Goal: Task Accomplishment & Management: Manage account settings

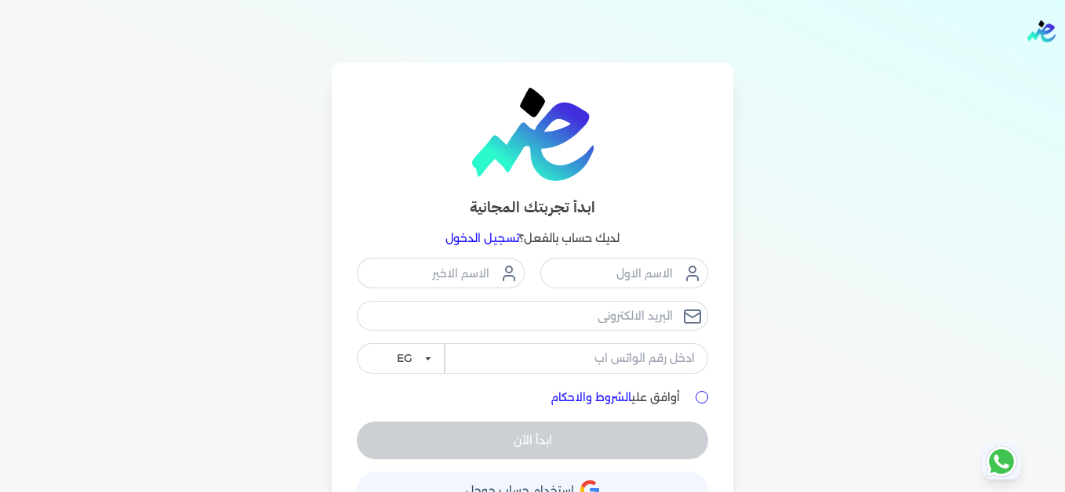
click at [472, 238] on link "تسجيل الدخول" at bounding box center [482, 238] width 74 height 14
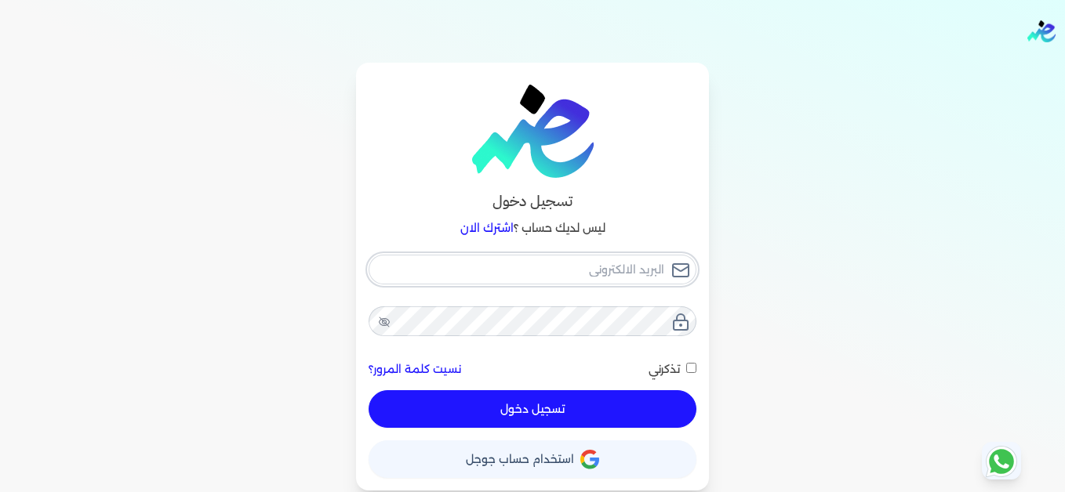
click at [590, 276] on input "email" at bounding box center [532, 270] width 328 height 30
type input "[EMAIL_ADDRESS][DOMAIN_NAME]"
click at [623, 408] on button "تسجيل دخول" at bounding box center [532, 409] width 328 height 38
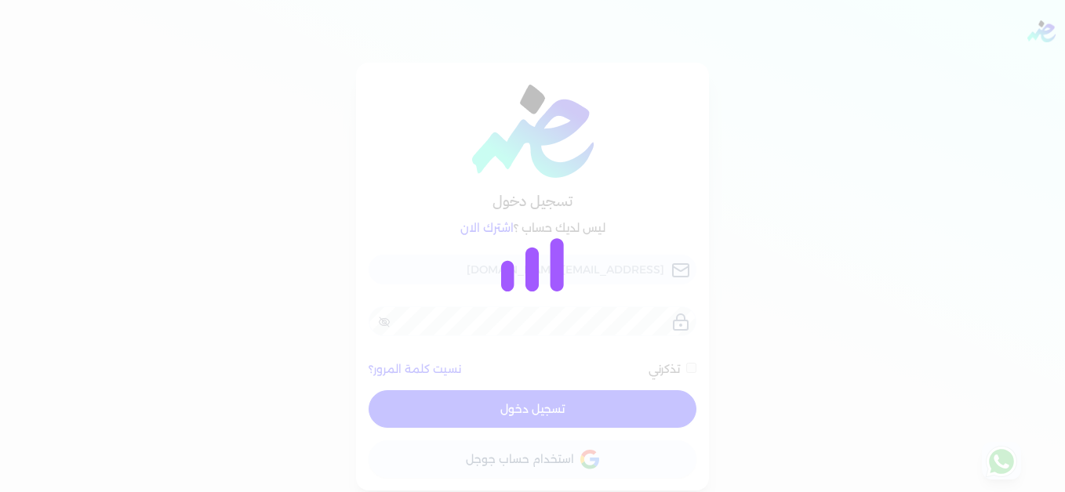
checkbox input "false"
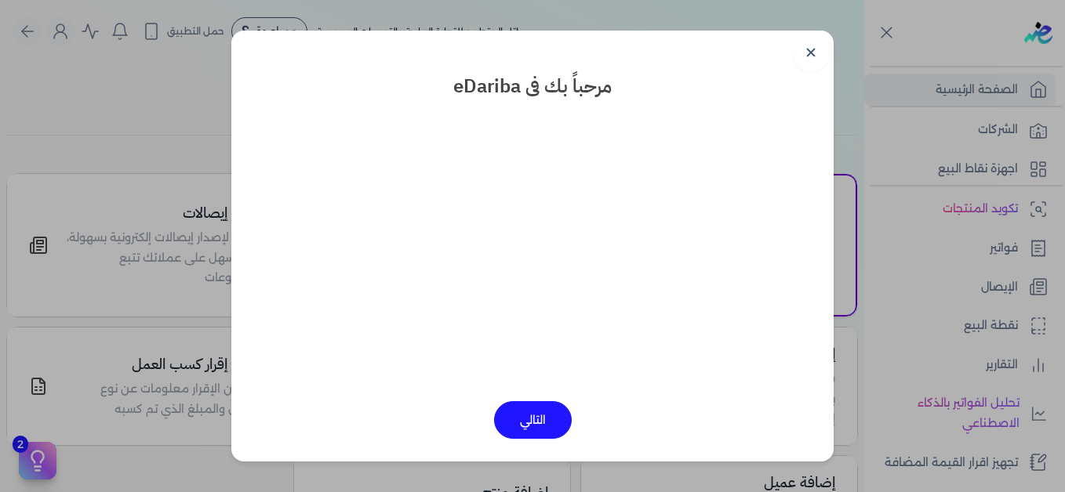
click at [815, 55] on link "✕" at bounding box center [811, 53] width 38 height 38
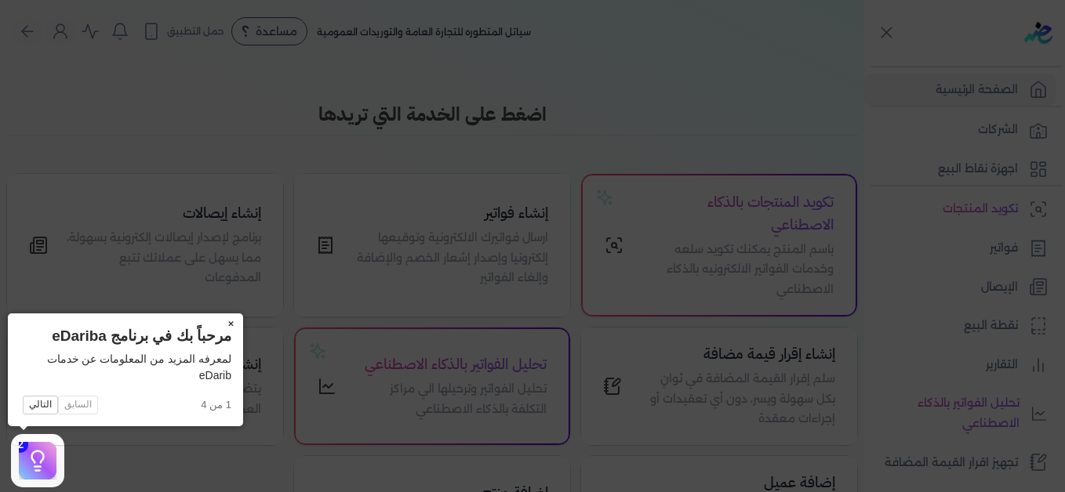
click at [230, 320] on button "×" at bounding box center [230, 325] width 25 height 22
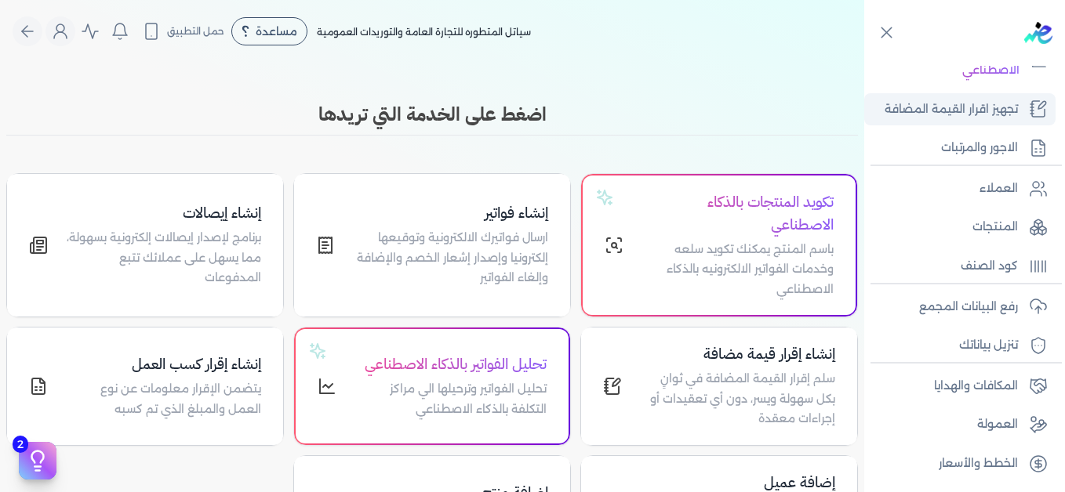
scroll to position [354, 0]
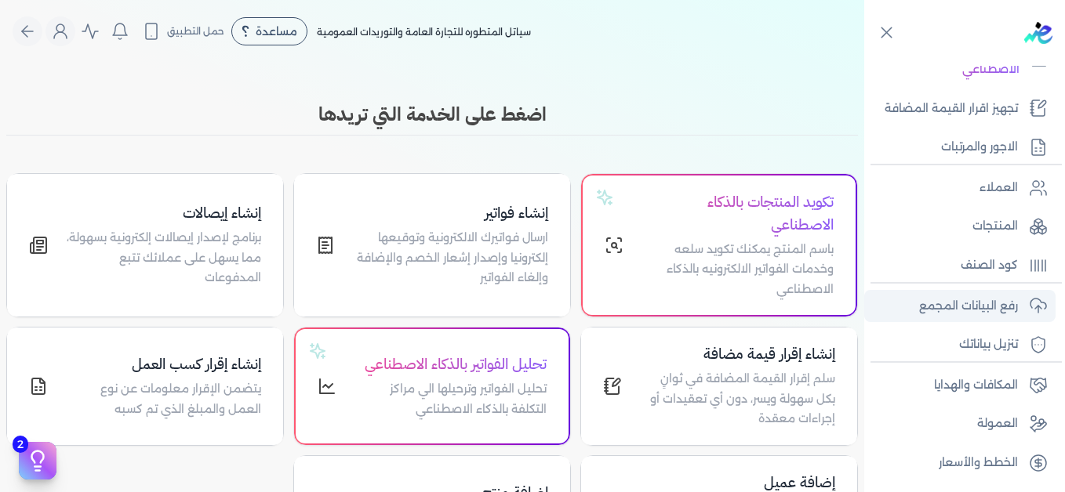
click at [975, 304] on p "رفع البيانات المجمع" at bounding box center [968, 306] width 99 height 20
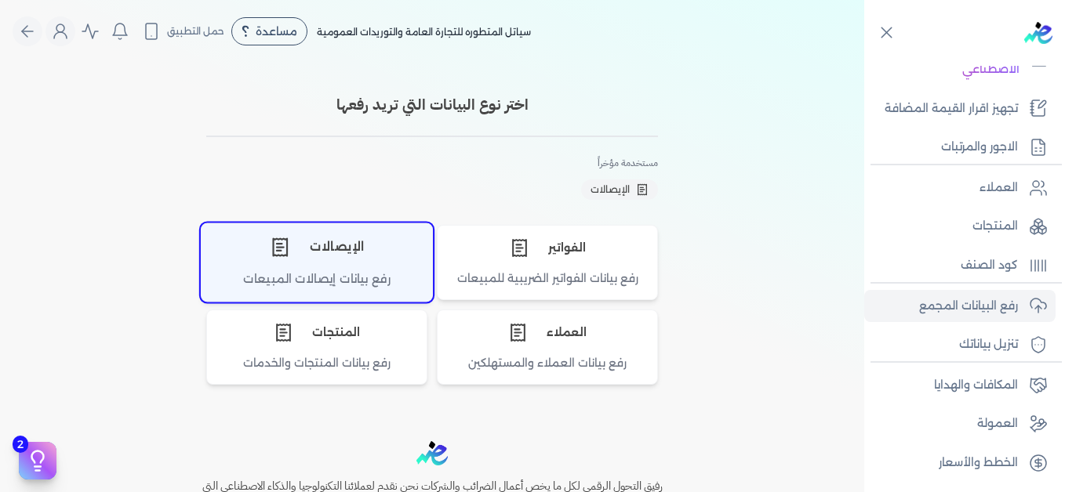
click at [322, 259] on div "الإيصالات" at bounding box center [316, 246] width 230 height 47
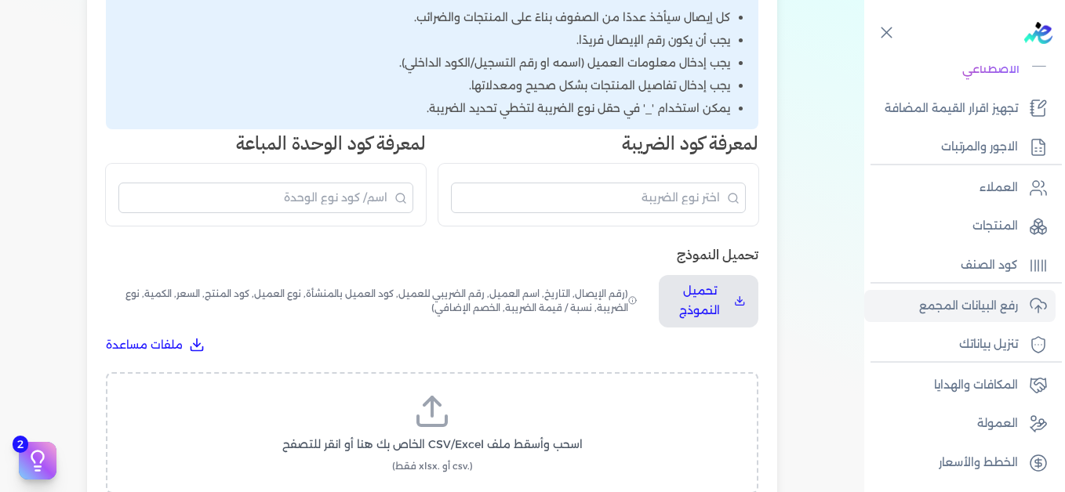
scroll to position [314, 0]
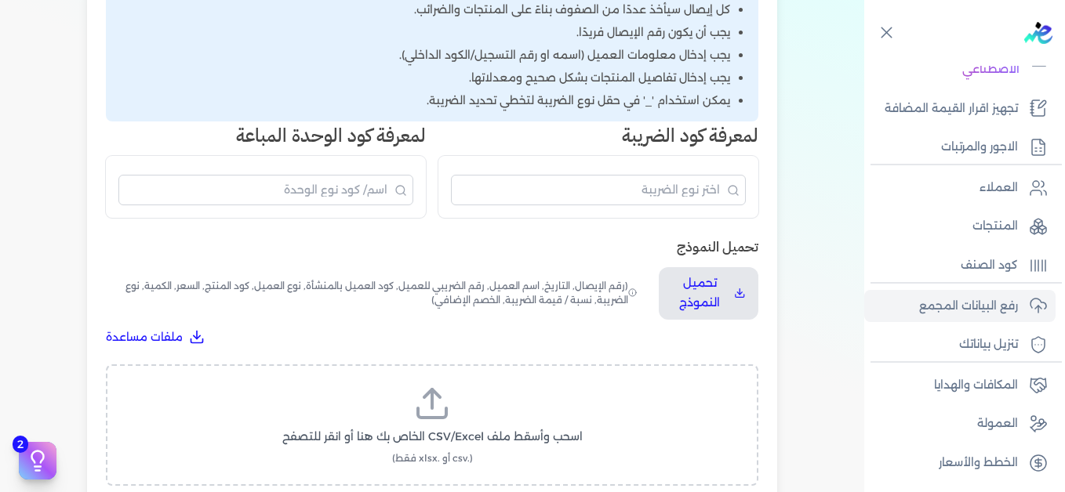
click at [440, 423] on label "اسحب وأسقط ملف CSV/Excel الخاص بك هنا أو انقر للتصفح (.csv أو .xlsx فقط)" at bounding box center [432, 425] width 612 height 81
click at [0, 0] on input "اسحب وأسقط ملف CSV/Excel الخاص بك هنا أو انقر للتصفح (.csv أو .xlsx فقط)" at bounding box center [0, 0] width 0 height 0
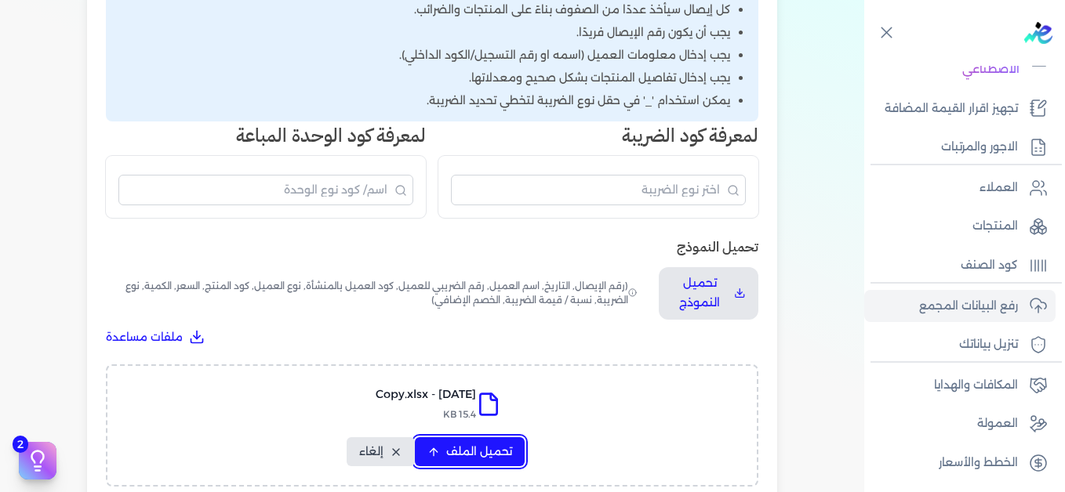
click at [479, 451] on span "تحميل الملف" at bounding box center [479, 452] width 66 height 16
select select "التاريخ"
select select "أسم العميل"
select select "نوع العميل"
select select "وصف البند"
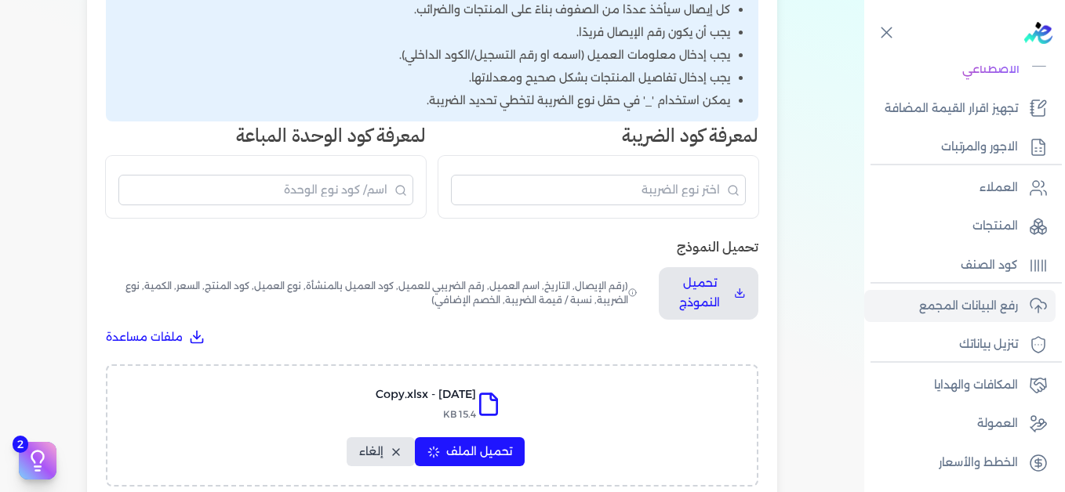
select select "السعر"
select select "الكمية"
select select "نوع الضريبة"
select select "نسبة / قيمة الضريبة"
select select "خصم اضافي"
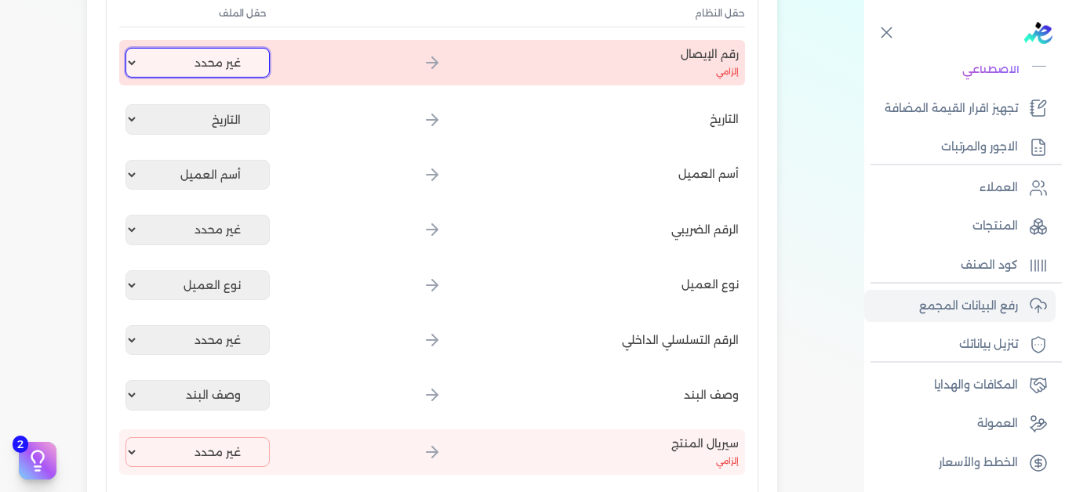
click at [195, 56] on select "غير محدد إيصال رقم التاريخ كود العميل بالمنشأة أسم العميل الرقم الضريبي للعميل …" at bounding box center [197, 63] width 144 height 30
select select "إيصال رقم"
click at [129, 48] on select "غير محدد إيصال رقم التاريخ كود العميل بالمنشأة أسم العميل الرقم الضريبي للعميل …" at bounding box center [197, 63] width 144 height 30
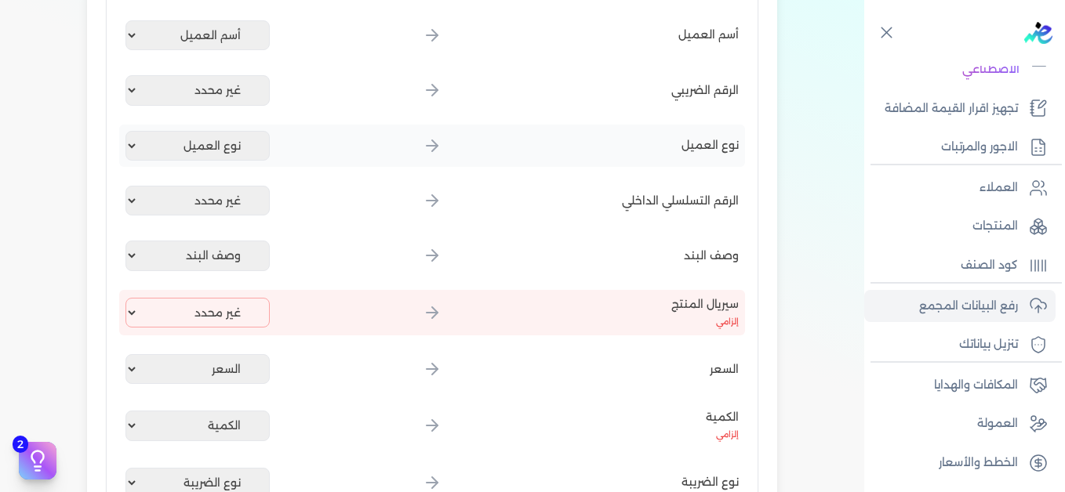
scroll to position [470, 0]
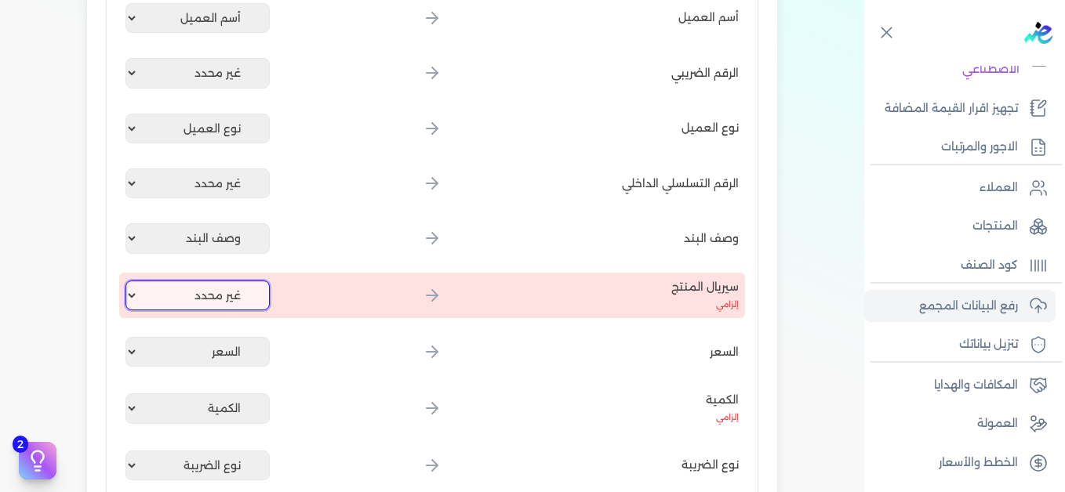
click at [206, 292] on select "غير محدد إيصال رقم التاريخ كود العميل بالمنشأة أسم العميل الرقم الضريبي للعميل …" at bounding box center [197, 296] width 144 height 30
select select "كود المنتج الداخلي"
click at [129, 281] on select "غير محدد إيصال رقم التاريخ كود العميل بالمنشأة أسم العميل الرقم الضريبي للعميل …" at bounding box center [197, 296] width 144 height 30
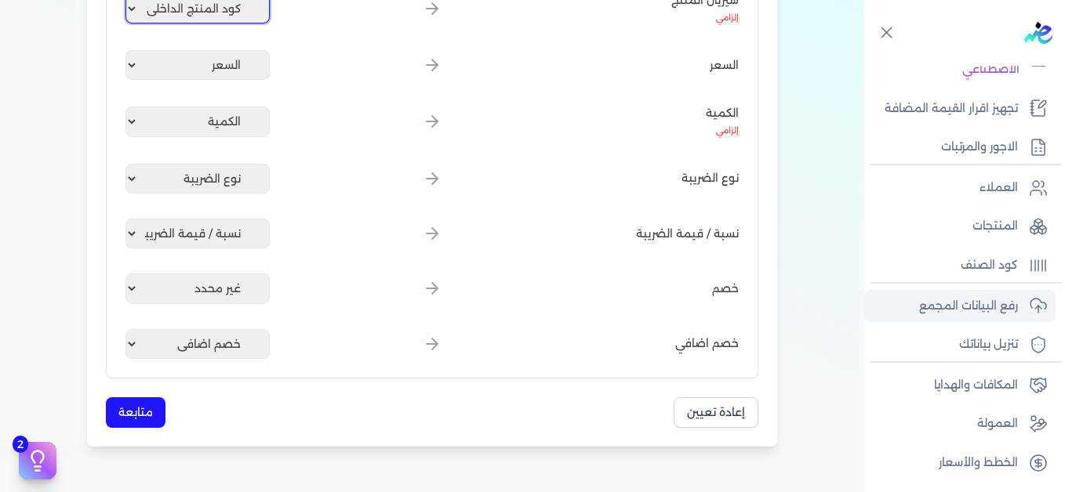
scroll to position [784, 0]
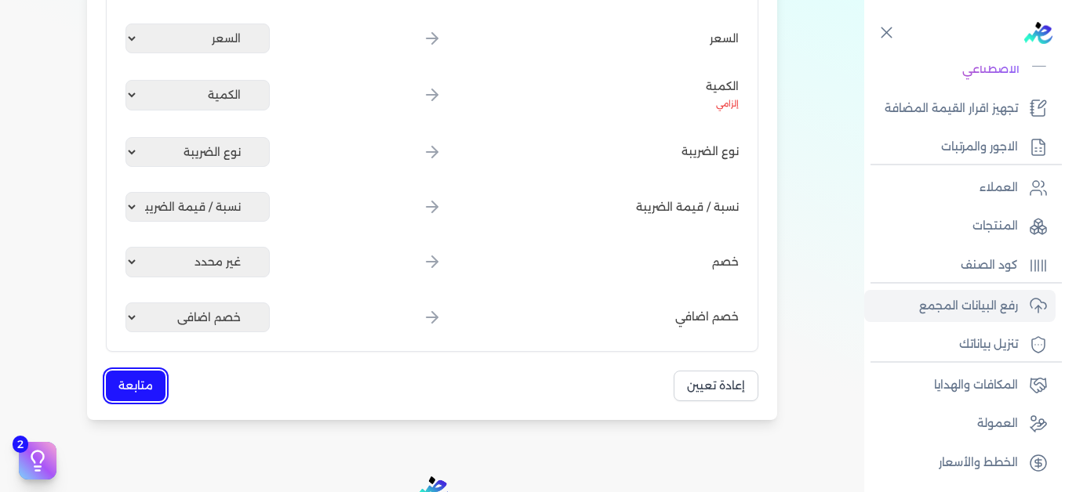
click at [148, 384] on button "متابعة" at bounding box center [136, 386] width 60 height 31
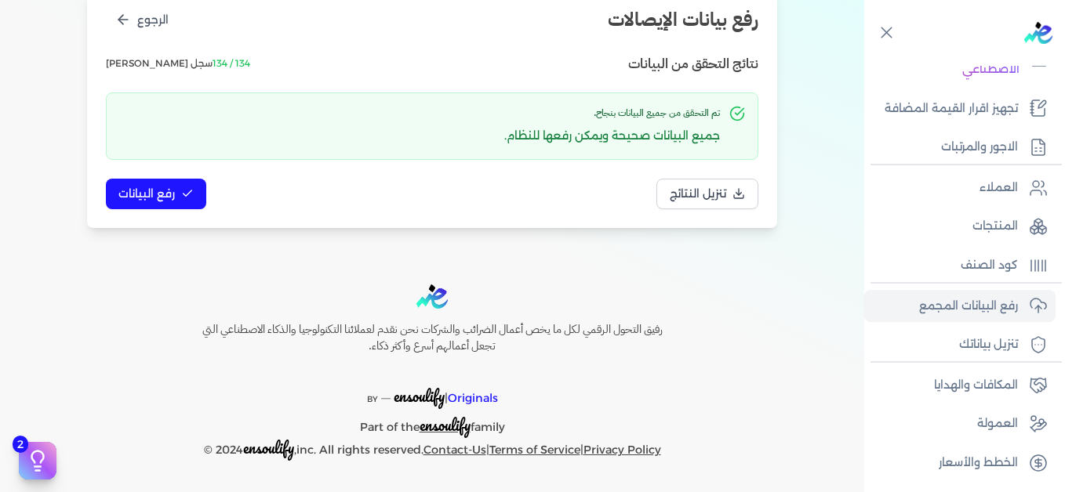
scroll to position [214, 0]
click at [158, 191] on span "رفع البيانات" at bounding box center [146, 194] width 56 height 16
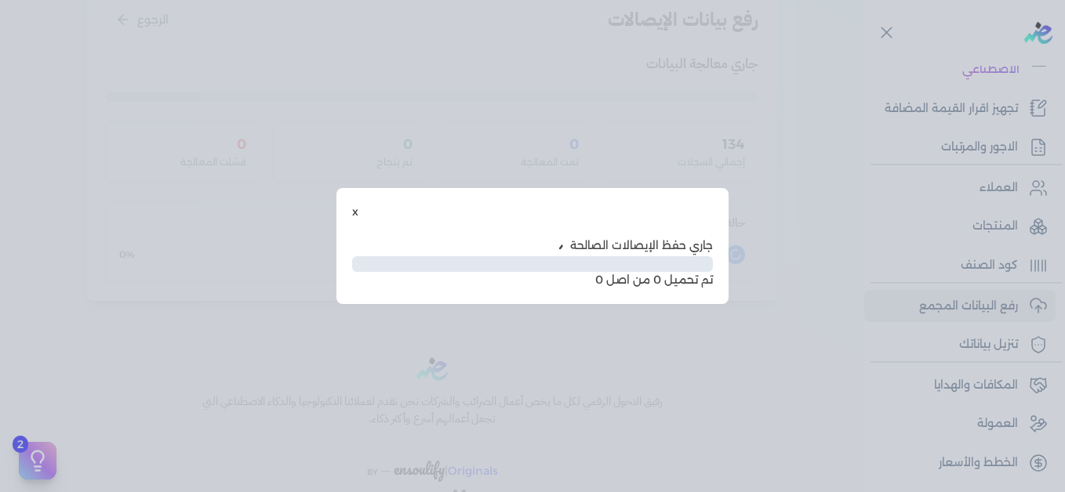
scroll to position [128, 0]
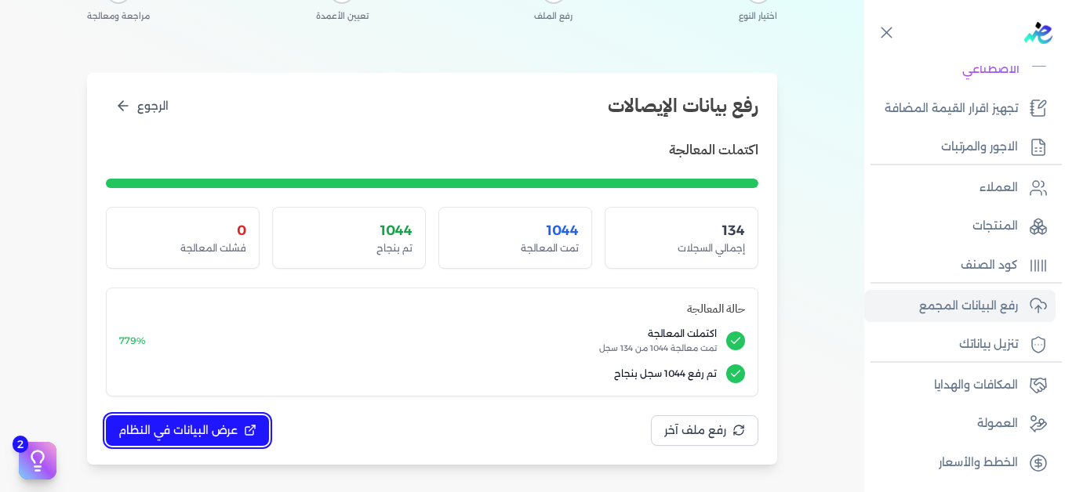
click at [198, 419] on button "عرض البيانات في النظام" at bounding box center [187, 431] width 163 height 31
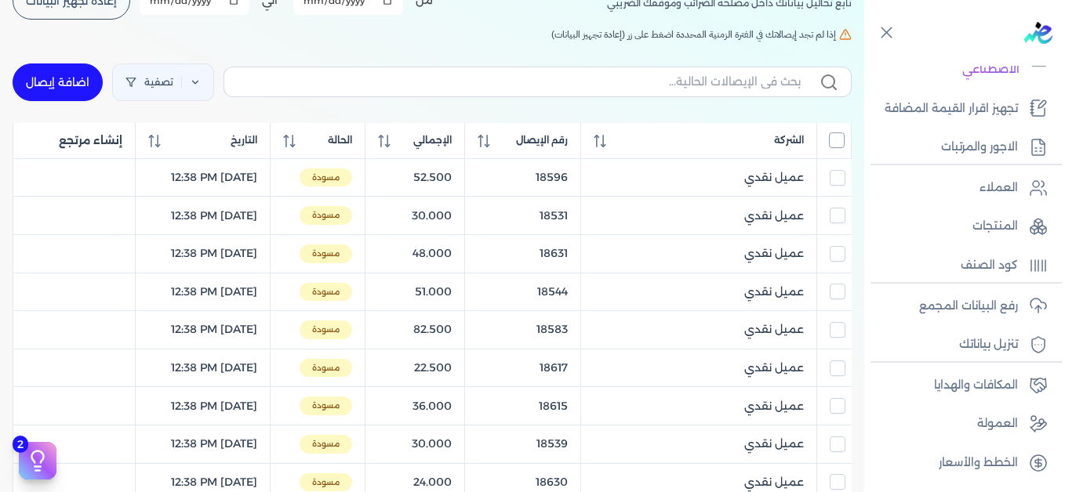
click at [833, 143] on input "All items unselected" at bounding box center [837, 140] width 16 height 16
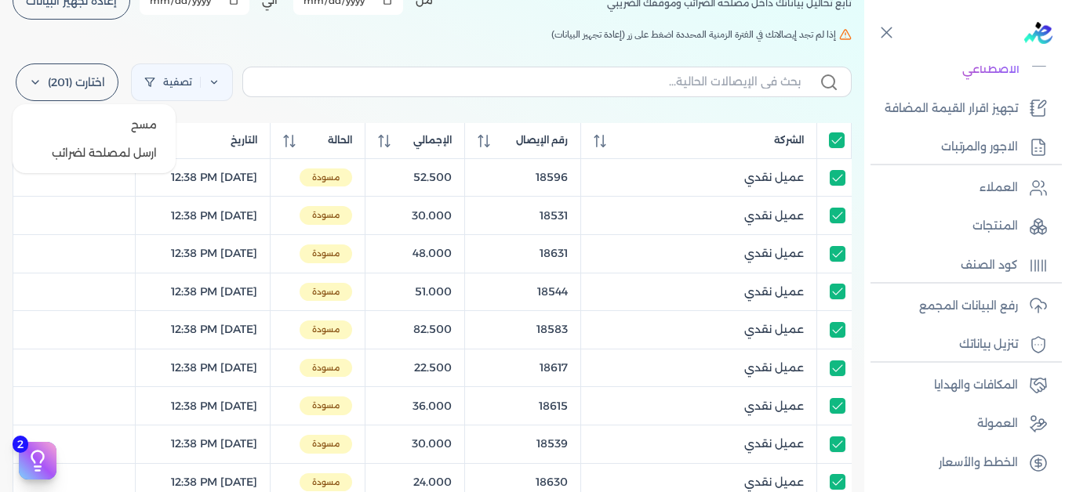
click at [42, 84] on icon at bounding box center [35, 82] width 13 height 13
click at [123, 118] on button "مسح" at bounding box center [94, 125] width 151 height 28
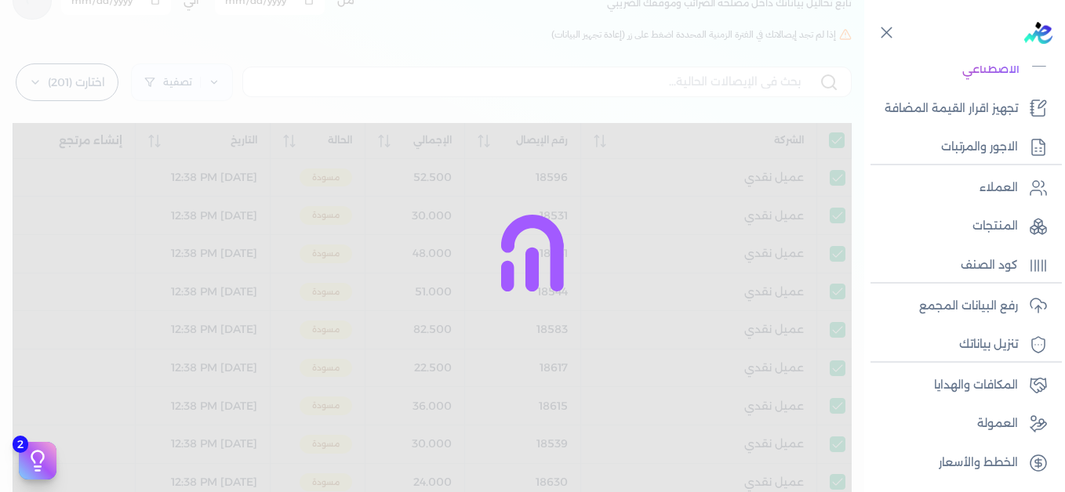
checkbox input "true"
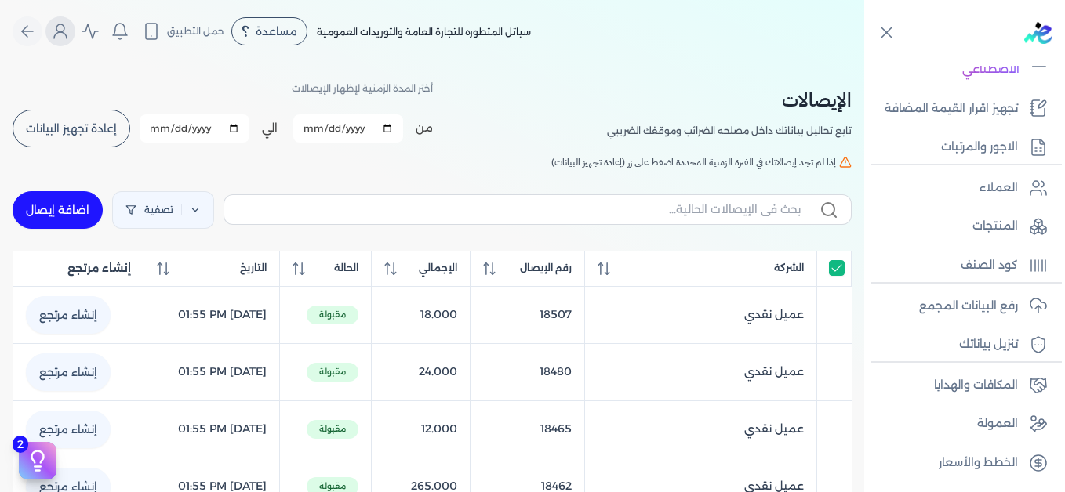
click at [67, 28] on icon "Global" at bounding box center [60, 31] width 19 height 19
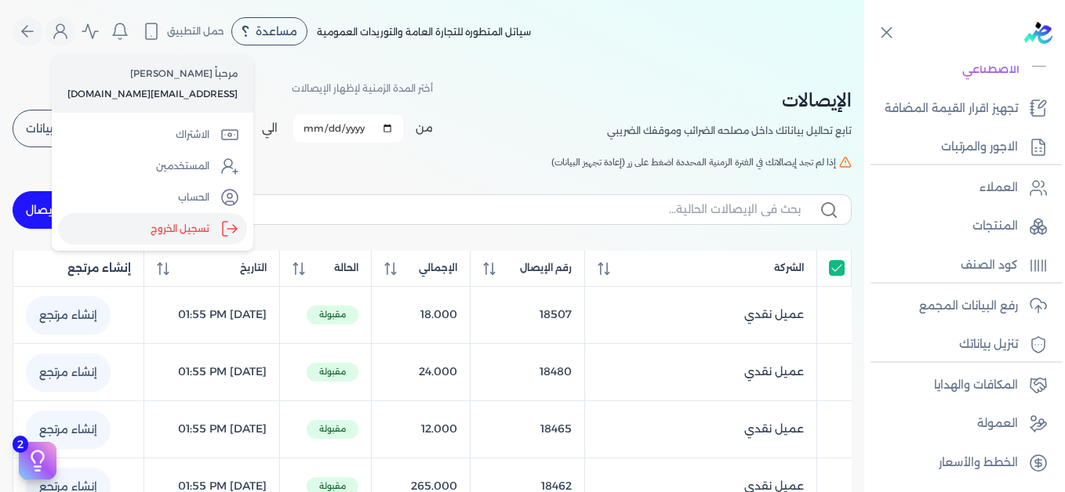
click at [167, 231] on label "تسجيل الخروج" at bounding box center [152, 228] width 189 height 31
click at [864, 63] on input "Close" at bounding box center [864, 63] width 0 height 0
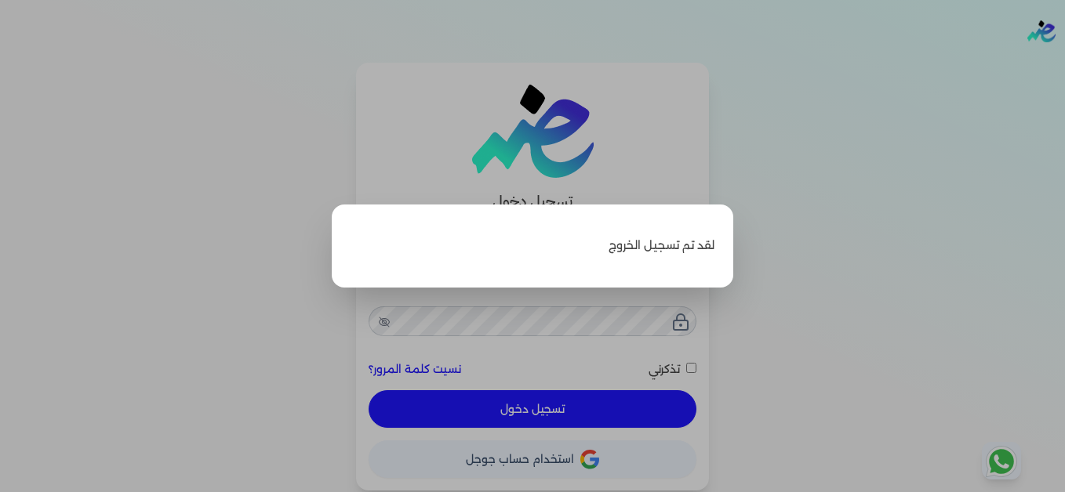
click at [513, 184] on label "Close" at bounding box center [532, 246] width 1065 height 492
click at [1064, 63] on input "Close" at bounding box center [1065, 63] width 0 height 0
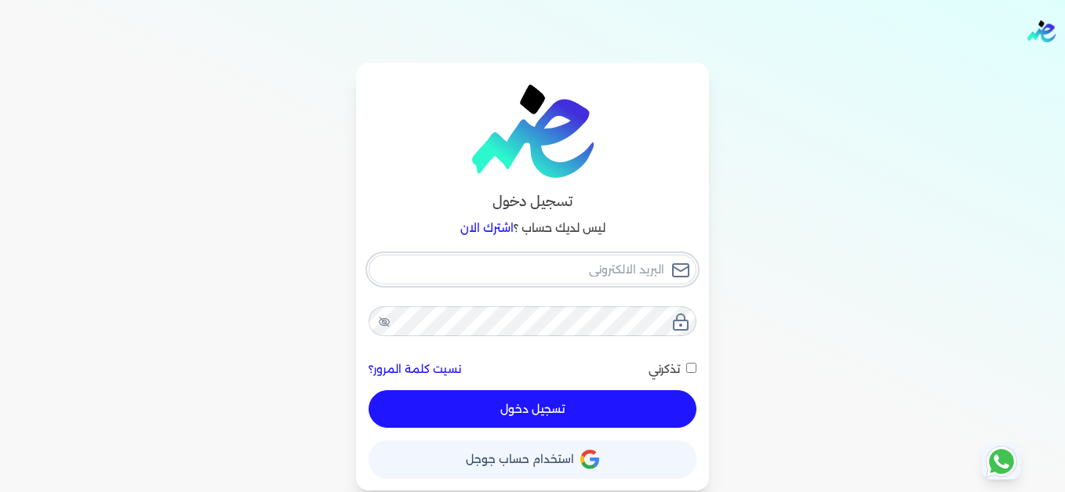
click at [546, 263] on input "email" at bounding box center [532, 270] width 328 height 30
type input "[EMAIL_ADDRESS][DOMAIN_NAME]"
click at [651, 401] on button "تسجيل دخول" at bounding box center [532, 409] width 328 height 38
checkbox input "false"
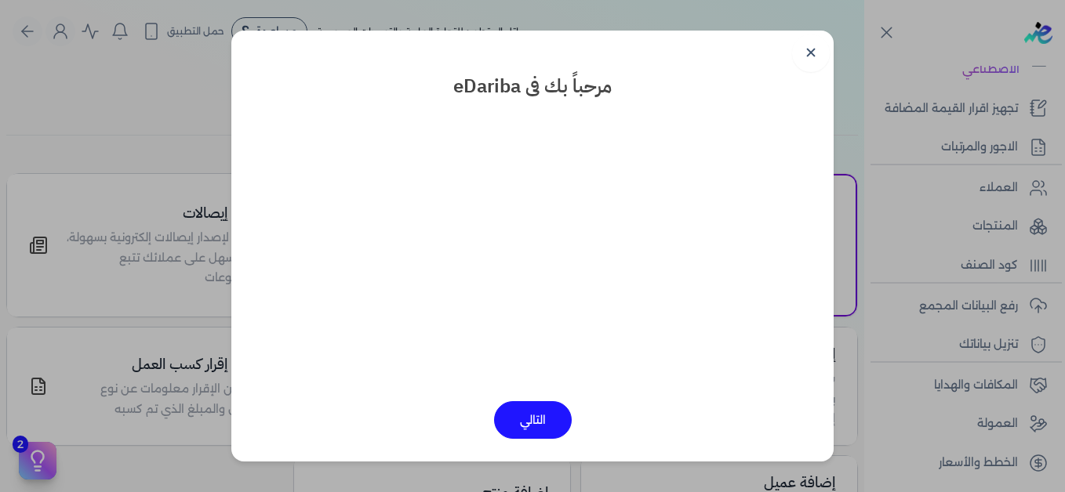
click at [811, 47] on link "✕" at bounding box center [811, 53] width 38 height 38
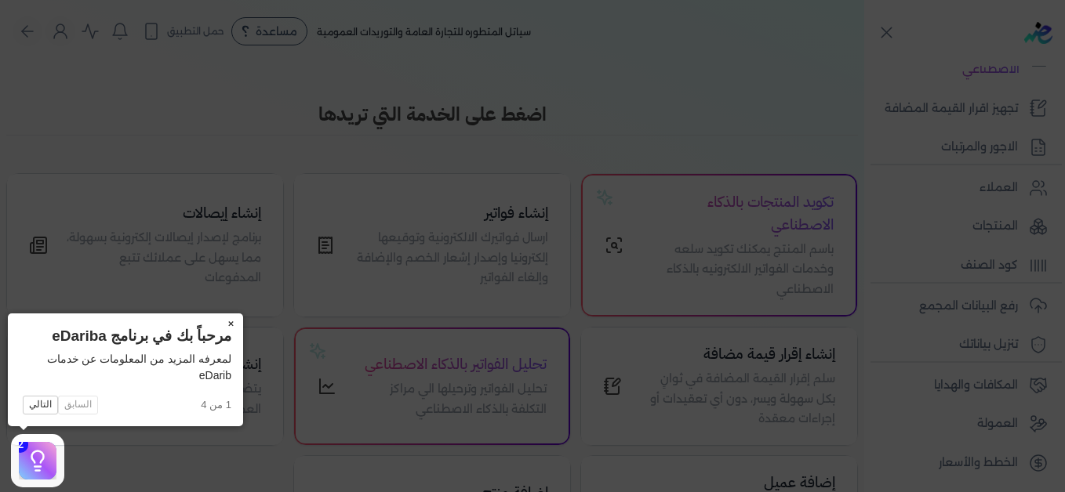
click at [230, 325] on button "×" at bounding box center [230, 325] width 25 height 22
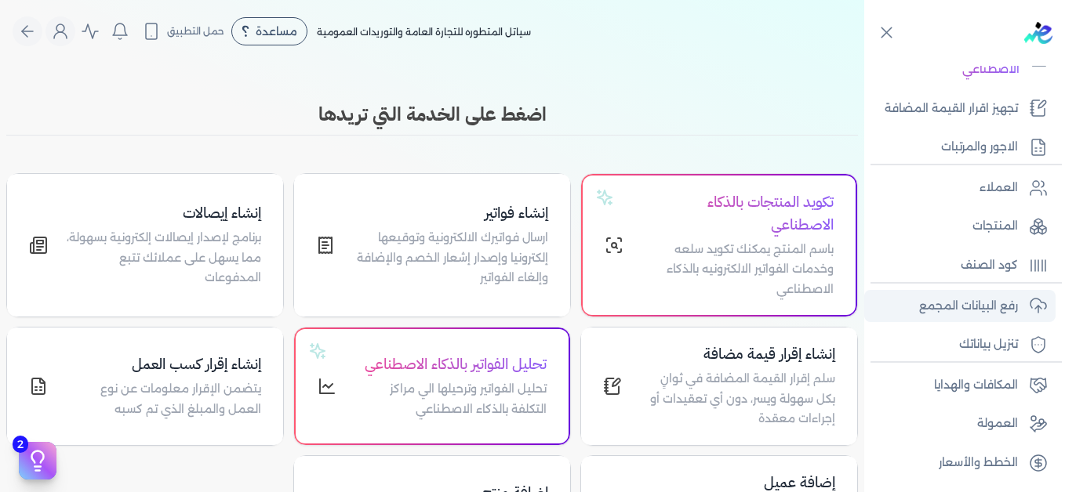
click at [1001, 318] on link "رفع البيانات المجمع" at bounding box center [959, 306] width 191 height 33
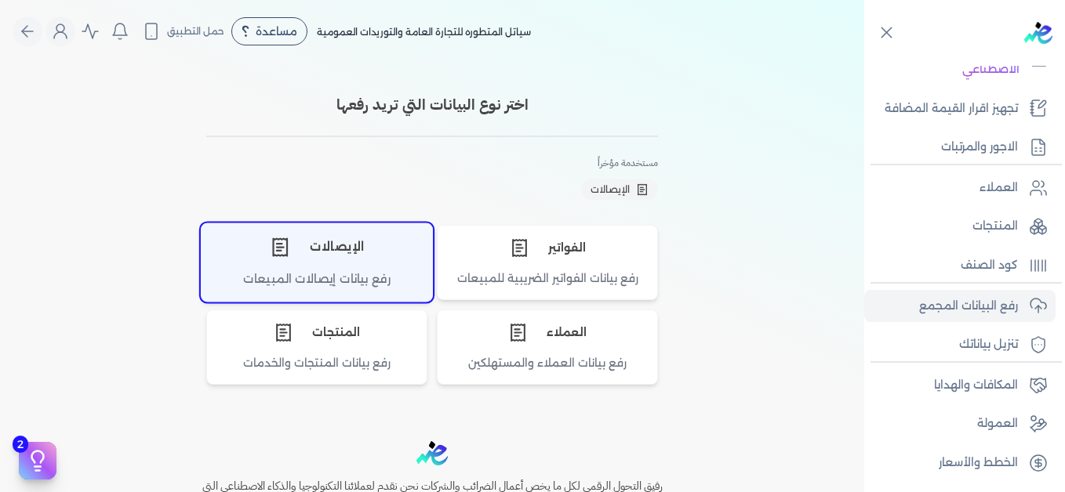
click at [361, 272] on div "رفع بيانات إيصالات المبيعات" at bounding box center [316, 285] width 230 height 31
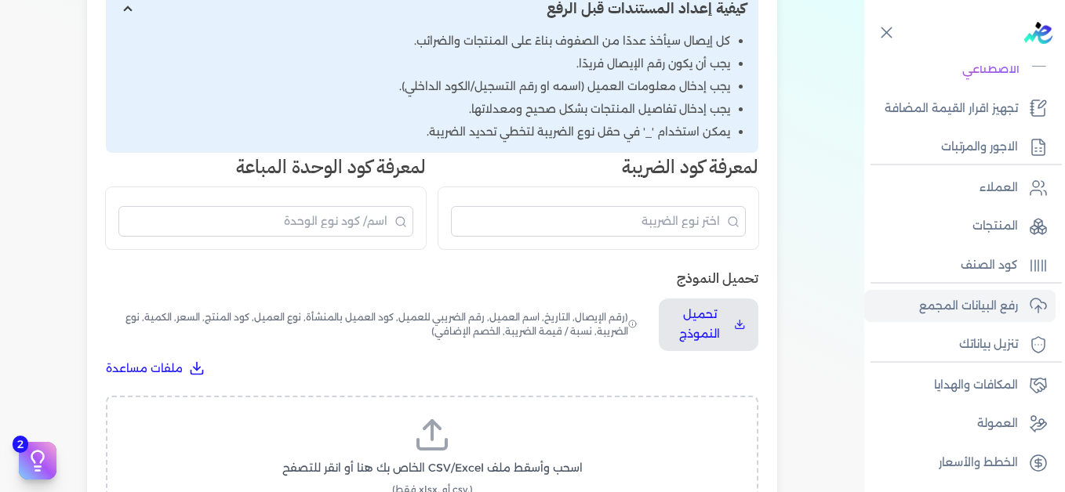
scroll to position [392, 0]
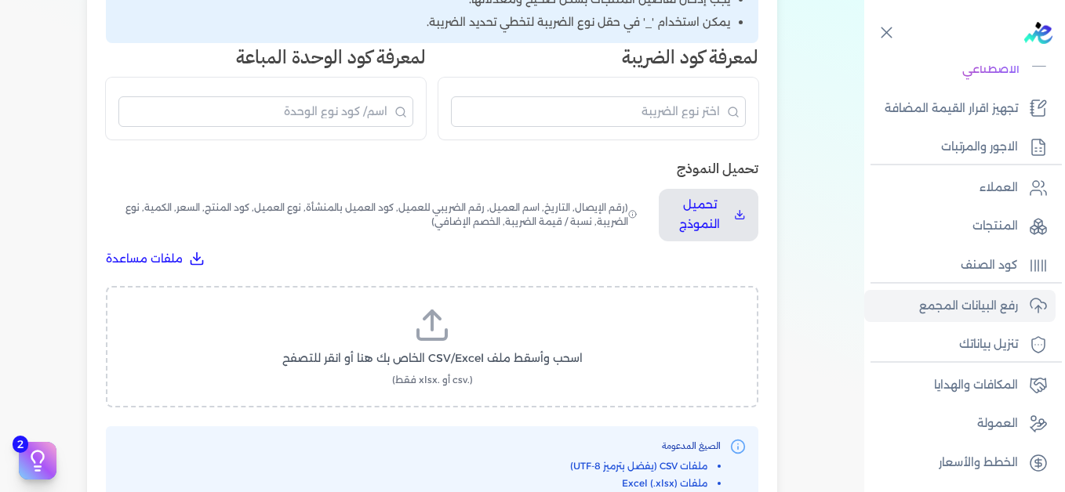
click at [430, 335] on icon at bounding box center [432, 326] width 38 height 38
click at [0, 0] on input "اسحب وأسقط ملف CSV/Excel الخاص بك هنا أو انقر للتصفح (.csv أو .xlsx فقط)" at bounding box center [0, 0] width 0 height 0
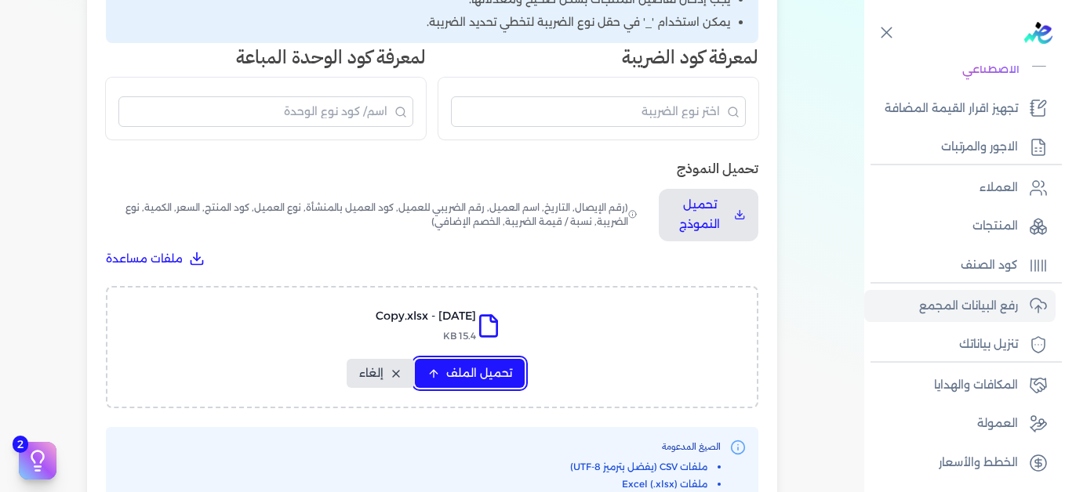
click at [450, 370] on span "تحميل الملف" at bounding box center [479, 373] width 66 height 16
select select "التاريخ"
select select "أسم العميل"
select select "نوع العميل"
select select "وصف البند"
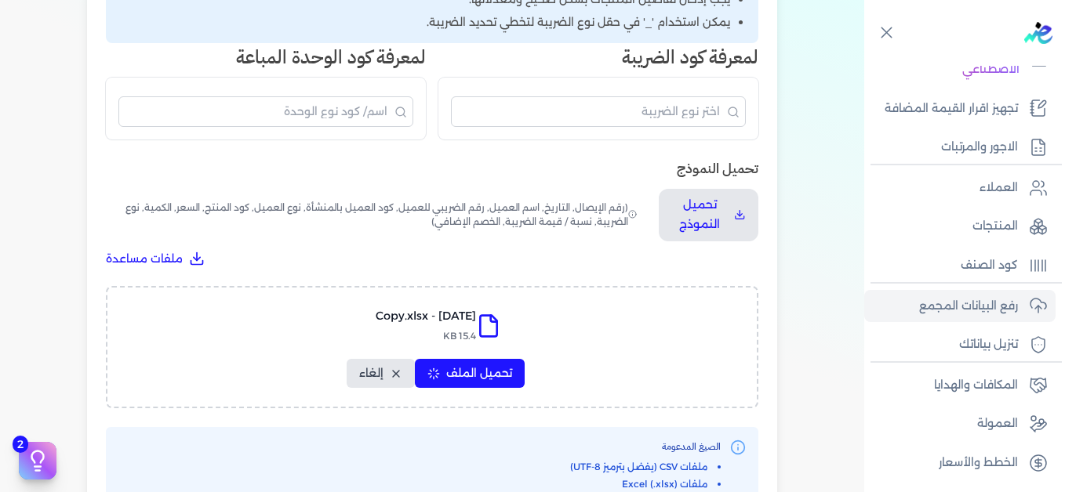
select select "السعر"
select select "الكمية"
select select "نوع الضريبة"
select select "نسبة / قيمة الضريبة"
select select "خصم اضافي"
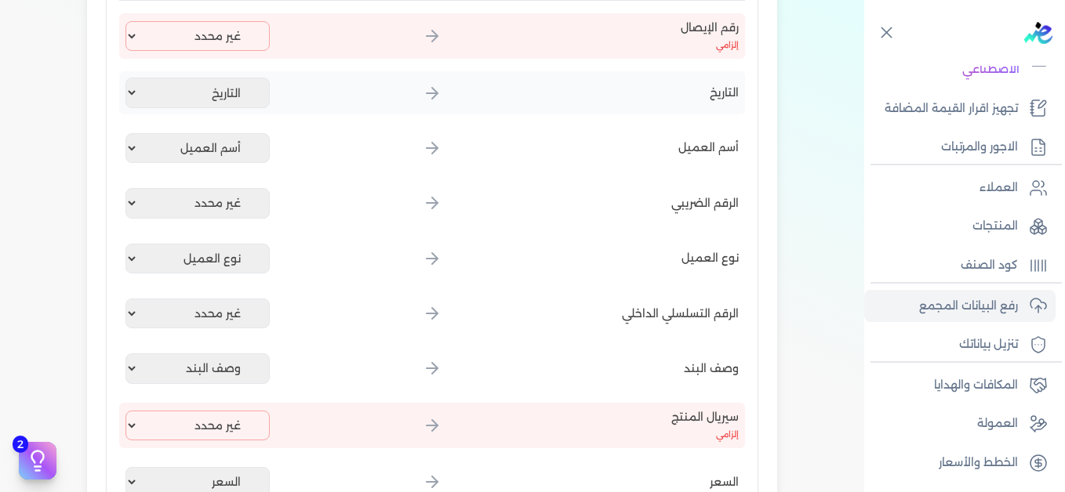
scroll to position [314, 0]
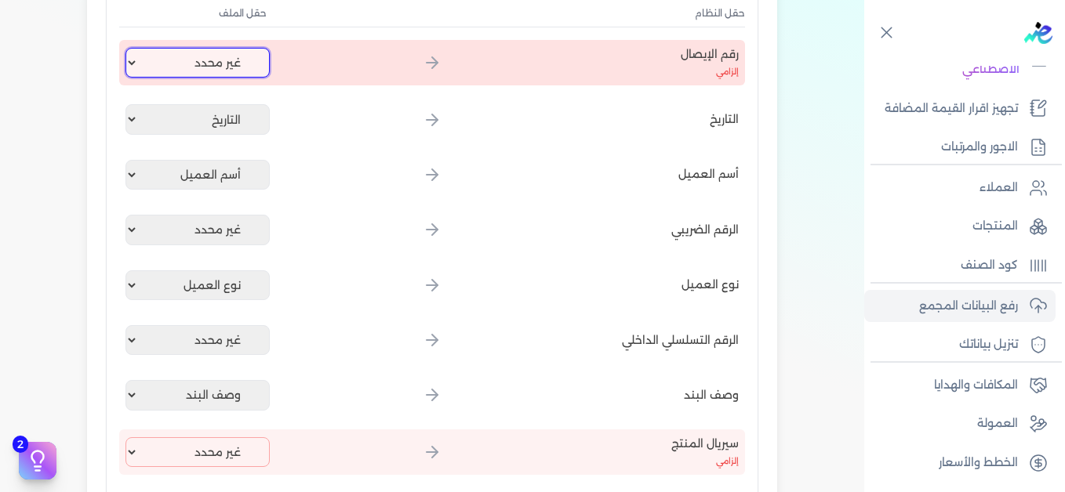
click at [215, 57] on select "غير محدد إيصال رقم التاريخ كود العميل بالمنشأة أسم العميل الرقم الضريبي للعميل …" at bounding box center [197, 63] width 144 height 30
select select "إيصال رقم"
click at [129, 48] on select "غير محدد إيصال رقم التاريخ كود العميل بالمنشأة أسم العميل الرقم الضريبي للعميل …" at bounding box center [197, 63] width 144 height 30
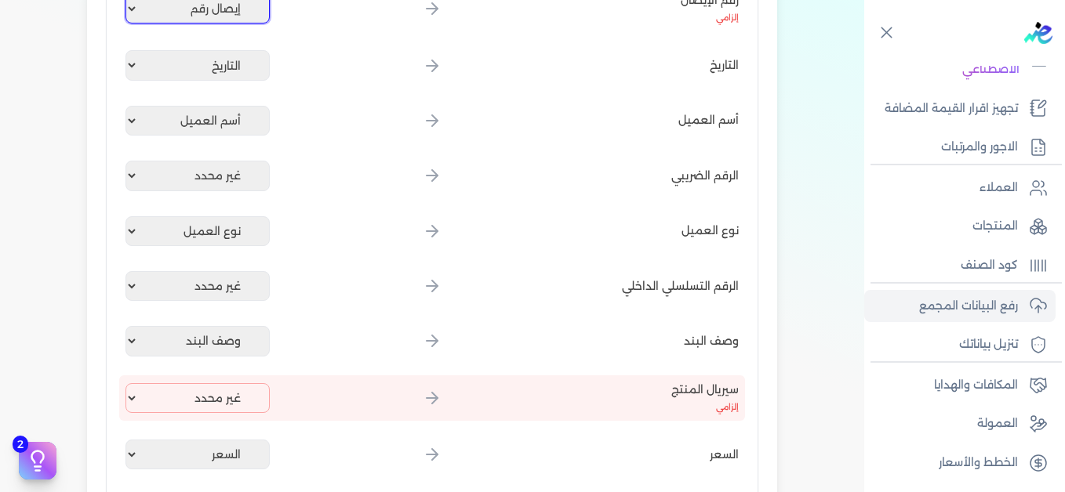
scroll to position [392, 0]
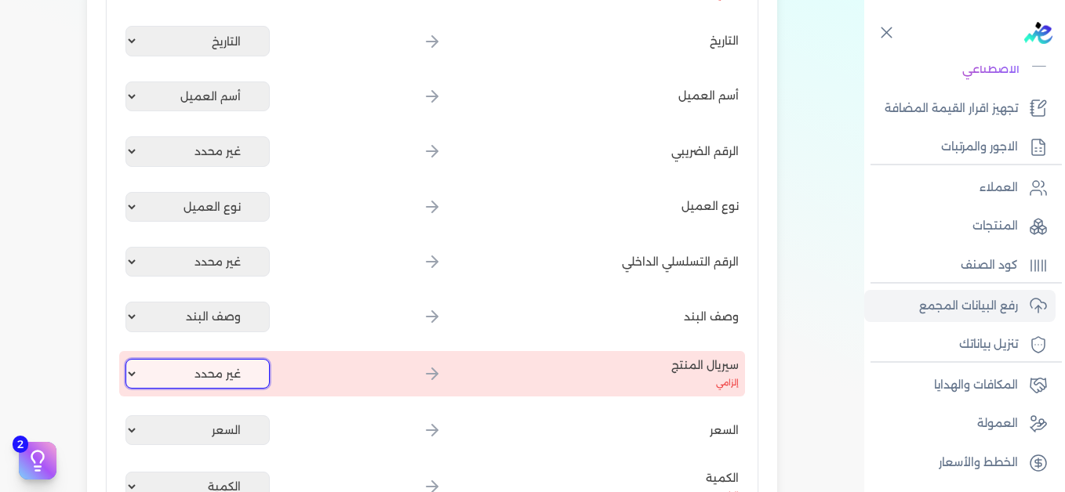
click at [227, 372] on select "غير محدد إيصال رقم التاريخ كود العميل بالمنشأة أسم العميل الرقم الضريبي للعميل …" at bounding box center [197, 374] width 144 height 30
select select "كود المنتج الداخلي"
click at [129, 359] on select "غير محدد إيصال رقم التاريخ كود العميل بالمنشأة أسم العميل الرقم الضريبي للعميل …" at bounding box center [197, 374] width 144 height 30
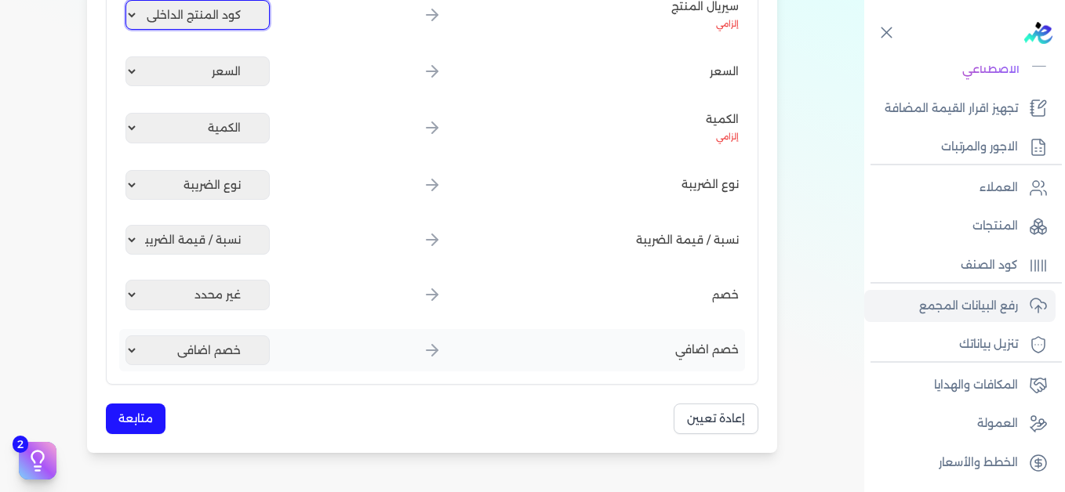
scroll to position [862, 0]
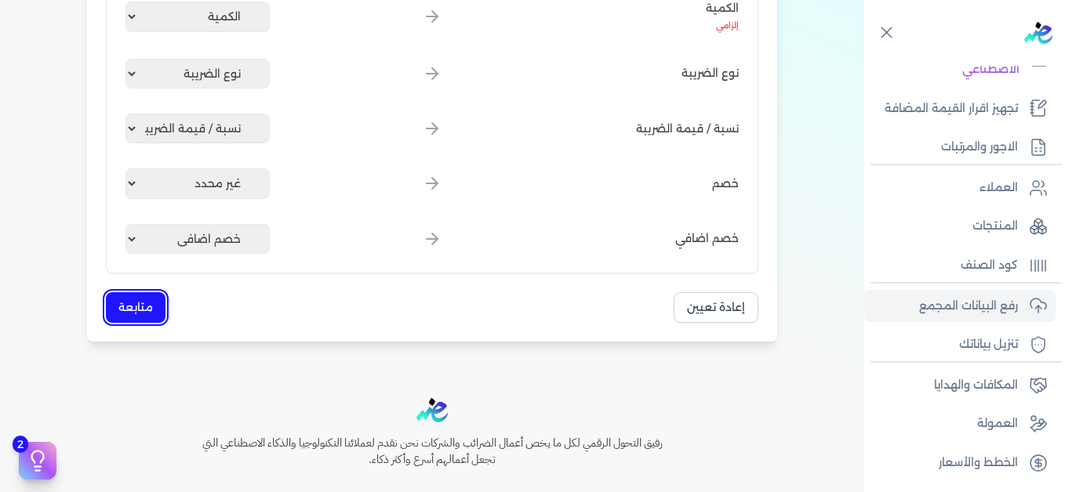
click at [162, 306] on button "متابعة" at bounding box center [136, 307] width 60 height 31
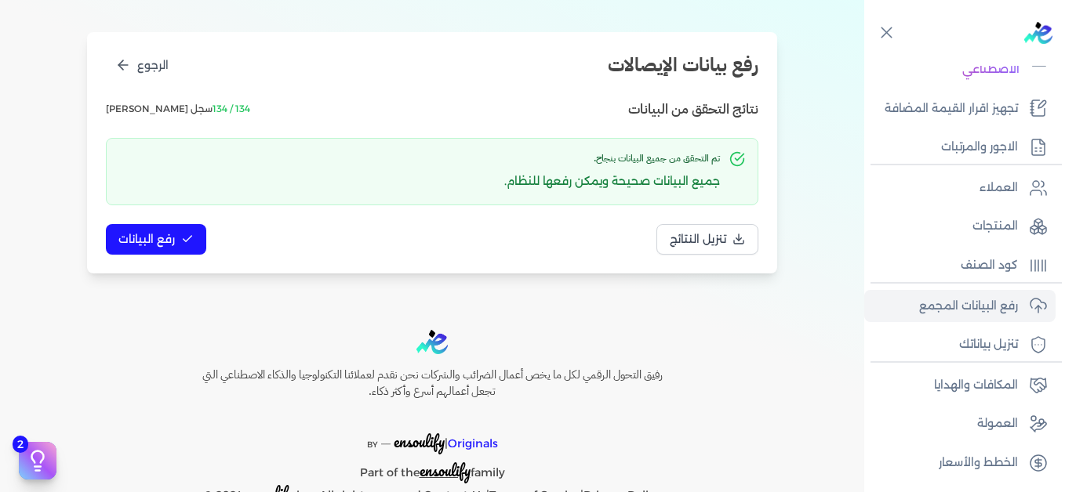
scroll to position [136, 0]
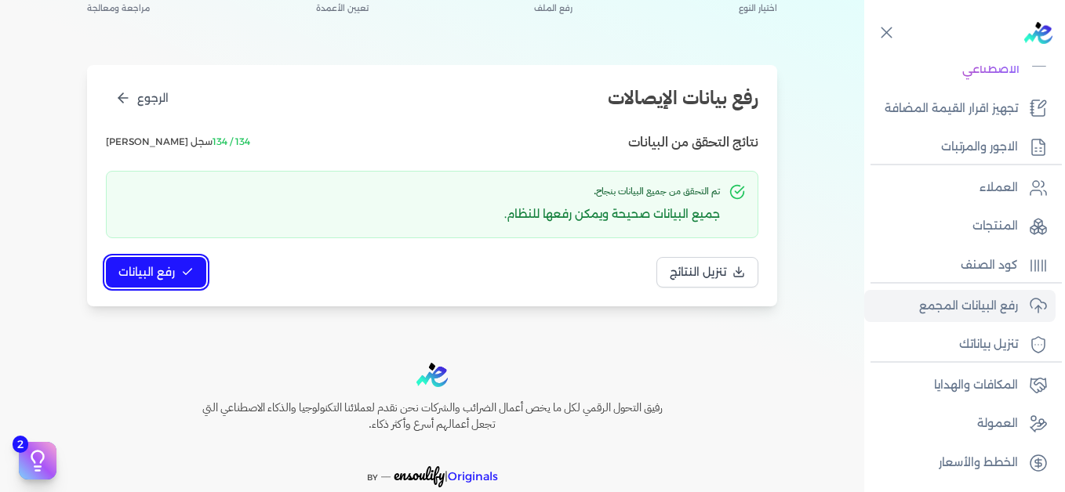
click at [159, 268] on span "رفع البيانات" at bounding box center [146, 272] width 56 height 16
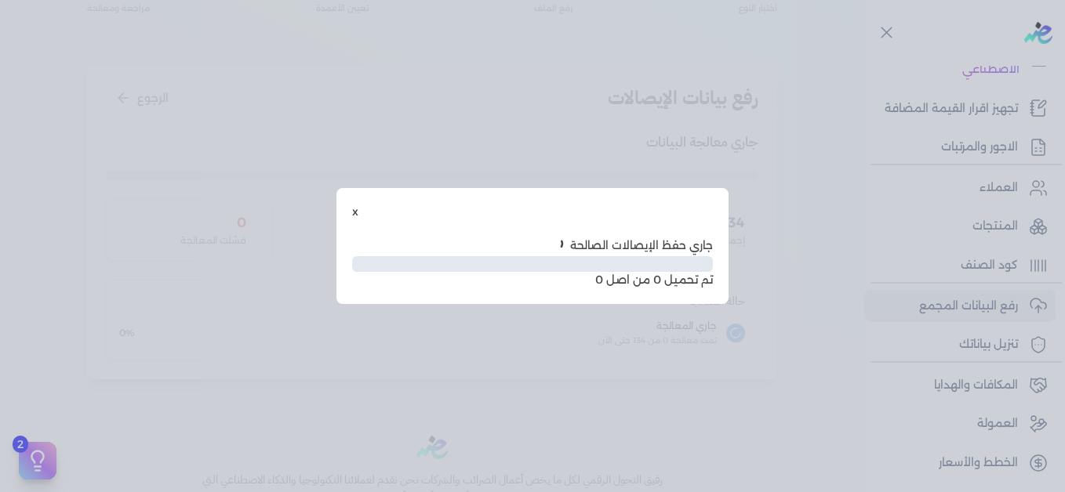
scroll to position [128, 0]
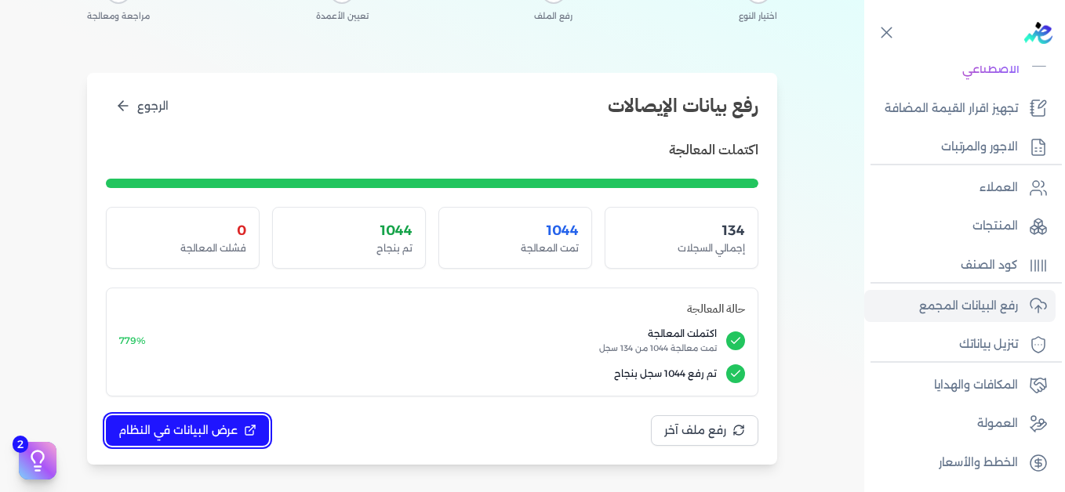
click at [209, 425] on span "عرض البيانات في النظام" at bounding box center [177, 431] width 119 height 16
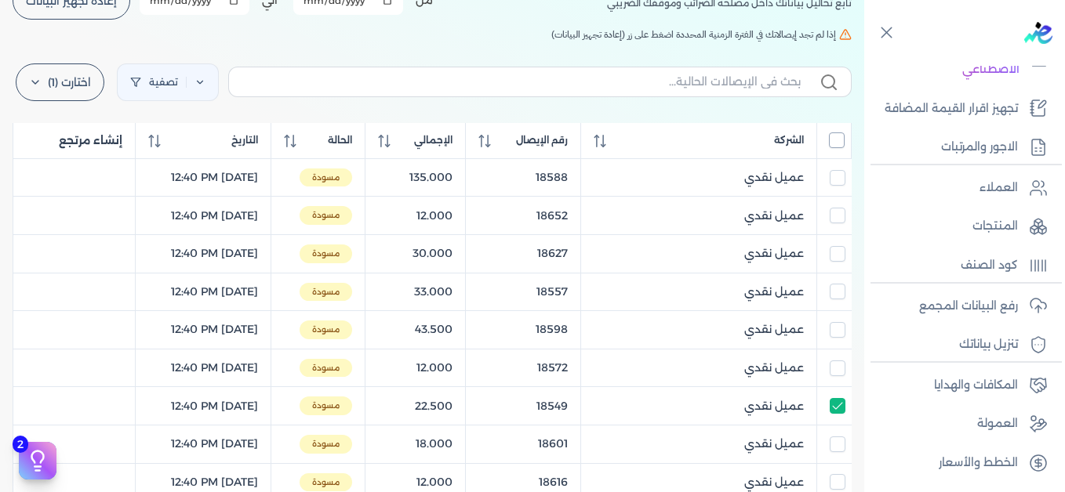
click at [834, 143] on input "All items unselected" at bounding box center [837, 140] width 16 height 16
checkbox input "true"
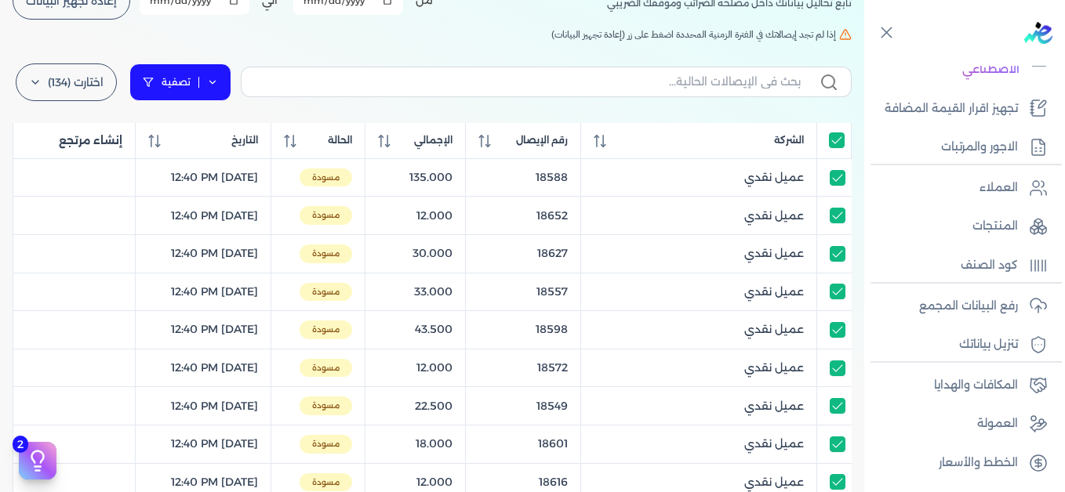
click at [218, 84] on icon at bounding box center [212, 82] width 11 height 11
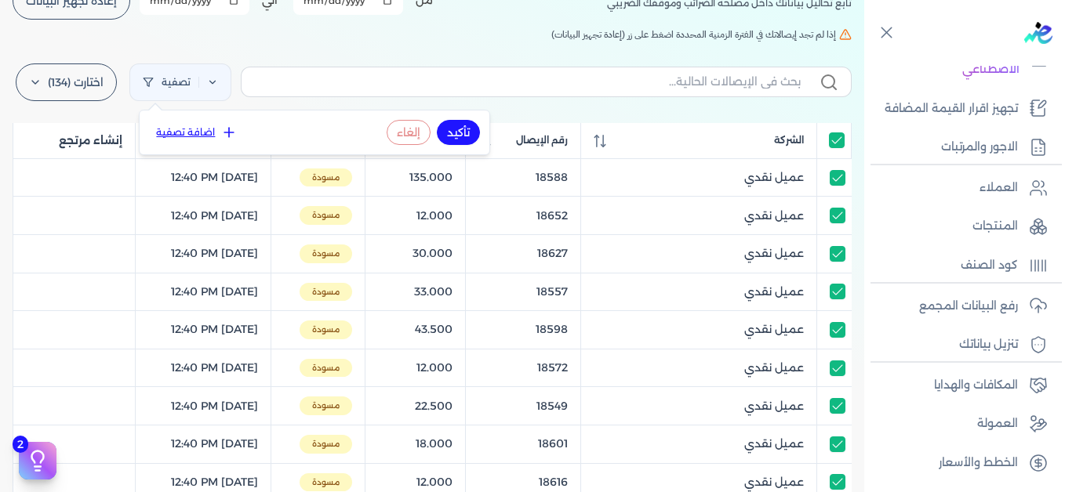
click at [219, 137] on button "اضافة تصفية" at bounding box center [196, 132] width 95 height 19
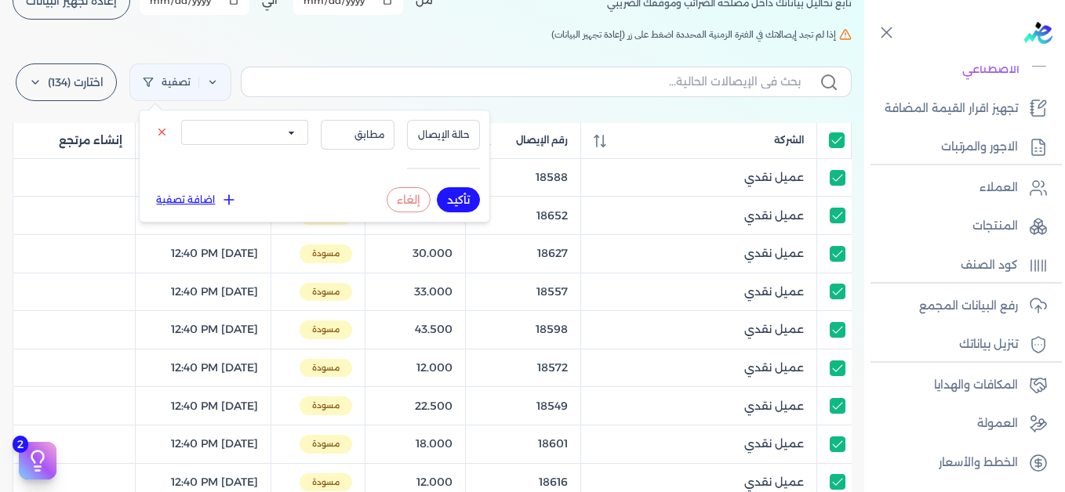
click at [262, 132] on select "الكل مقبولة غير مقبولة يتم مراجعتها ملغية مرفوضة مسودة" at bounding box center [244, 132] width 127 height 25
select select "draft"
click at [181, 120] on select "الكل مقبولة غير مقبولة يتم مراجعتها ملغية مرفوضة مسودة" at bounding box center [244, 132] width 127 height 25
click at [461, 194] on button "تأكيد" at bounding box center [458, 199] width 43 height 25
click at [344, 43] on div "الإيصالات تابع تحاليل بياناتك داخل مصلحه الضرائب وموقفك الضريبي أختر المدة الزم…" at bounding box center [432, 450] width 864 height 1031
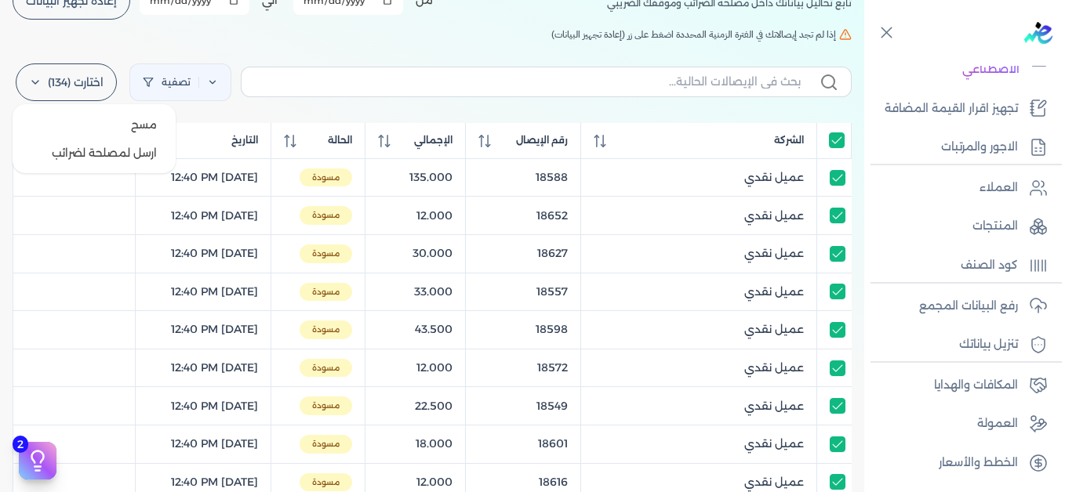
click at [42, 88] on icon at bounding box center [35, 82] width 13 height 13
click at [124, 149] on button "ارسل لمصلحة لضرائب" at bounding box center [94, 153] width 151 height 28
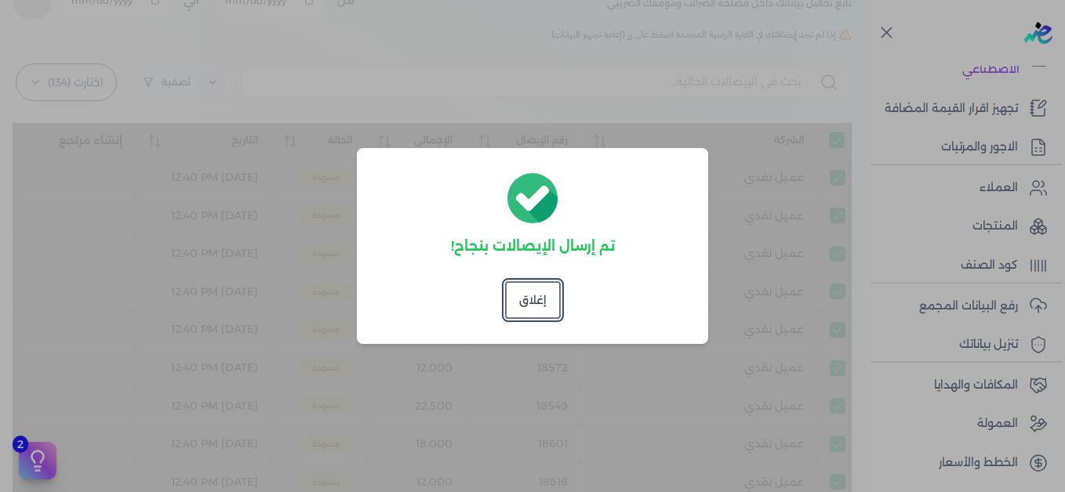
checkbox input "true"
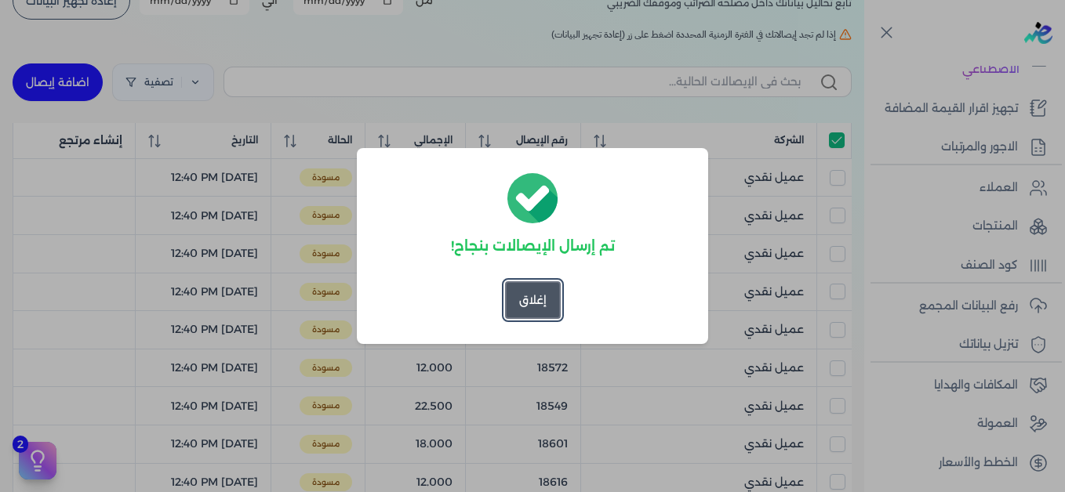
click at [541, 289] on button "إغلاق" at bounding box center [533, 300] width 56 height 38
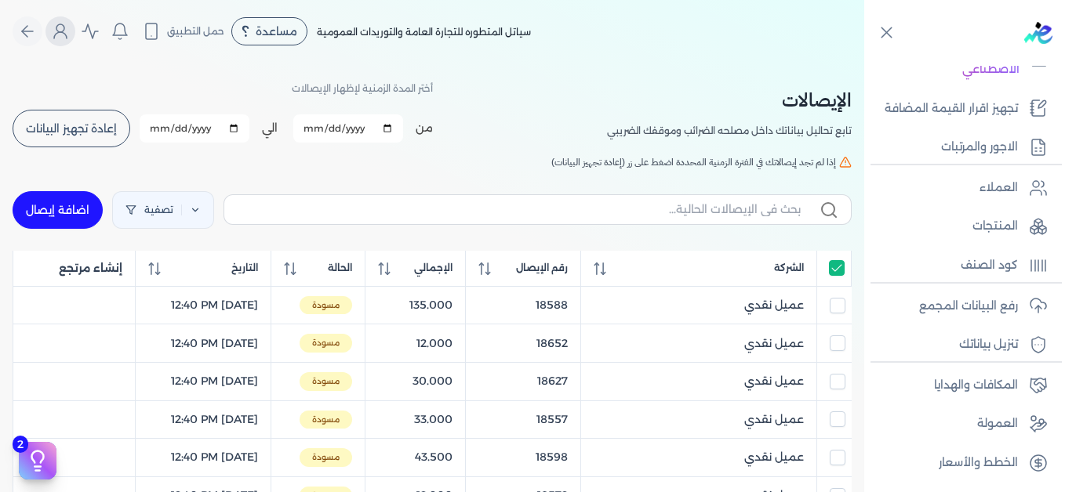
click at [64, 34] on icon "Global" at bounding box center [60, 31] width 19 height 19
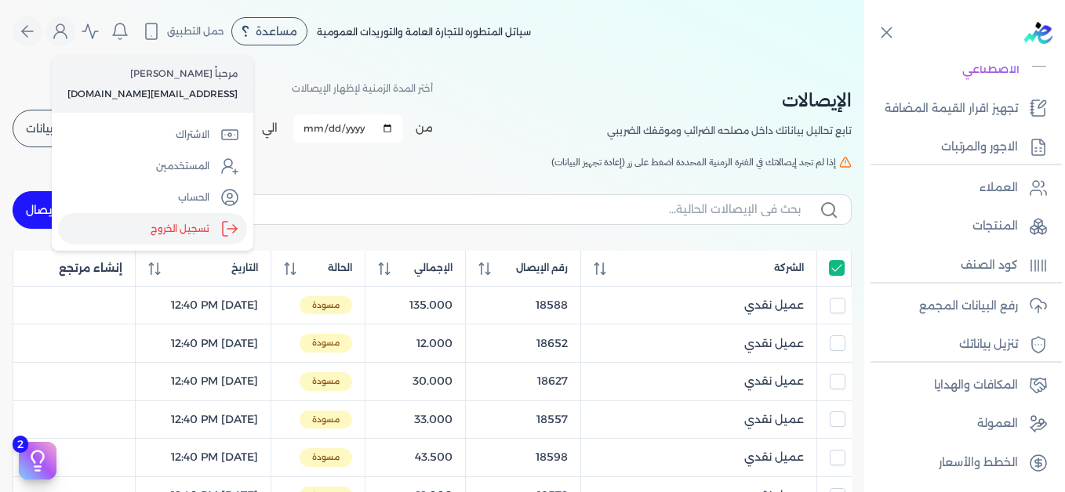
click at [177, 223] on label "تسجيل الخروج" at bounding box center [152, 228] width 189 height 31
click at [864, 63] on input "Close" at bounding box center [864, 63] width 0 height 0
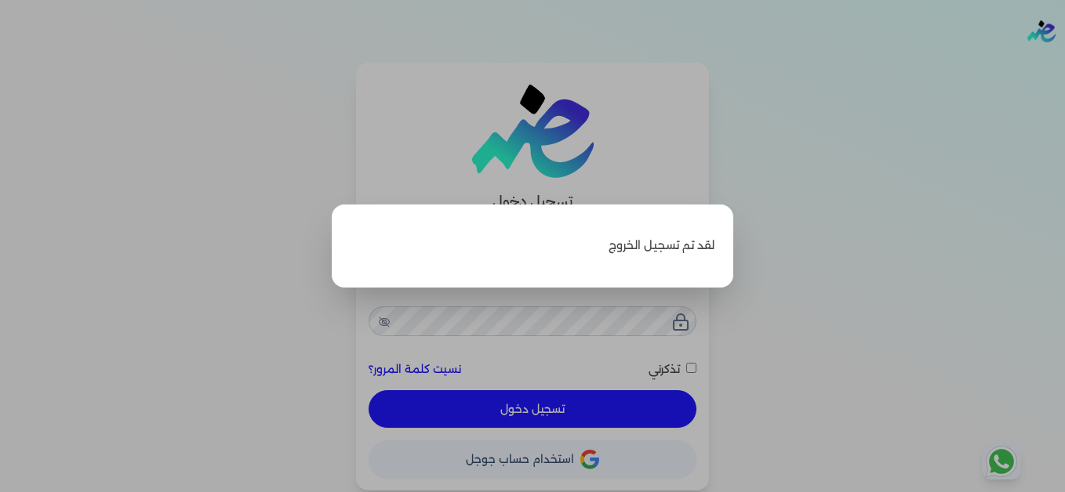
click at [855, 153] on label "Close" at bounding box center [532, 246] width 1065 height 492
click at [1064, 63] on input "Close" at bounding box center [1065, 63] width 0 height 0
